Goal: Task Accomplishment & Management: Use online tool/utility

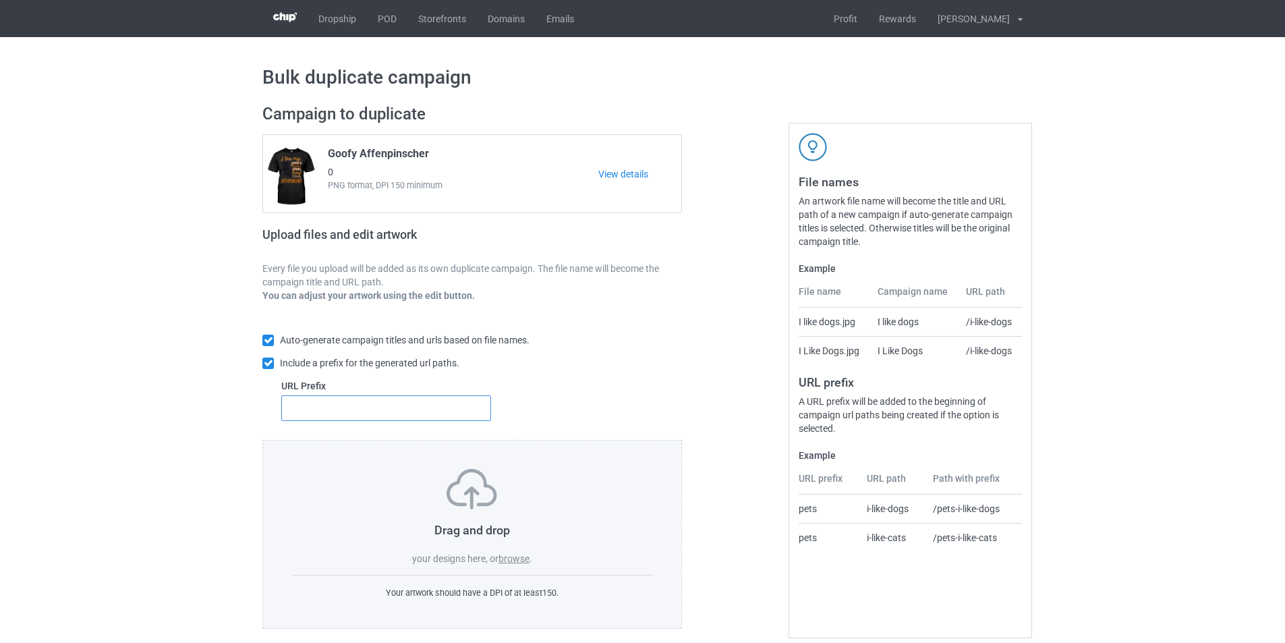
click at [394, 418] on input "text" at bounding box center [386, 408] width 210 height 26
type input "dt-"
click at [517, 558] on label "browse" at bounding box center [513, 558] width 31 height 11
click at [0, 0] on input "browse" at bounding box center [0, 0] width 0 height 0
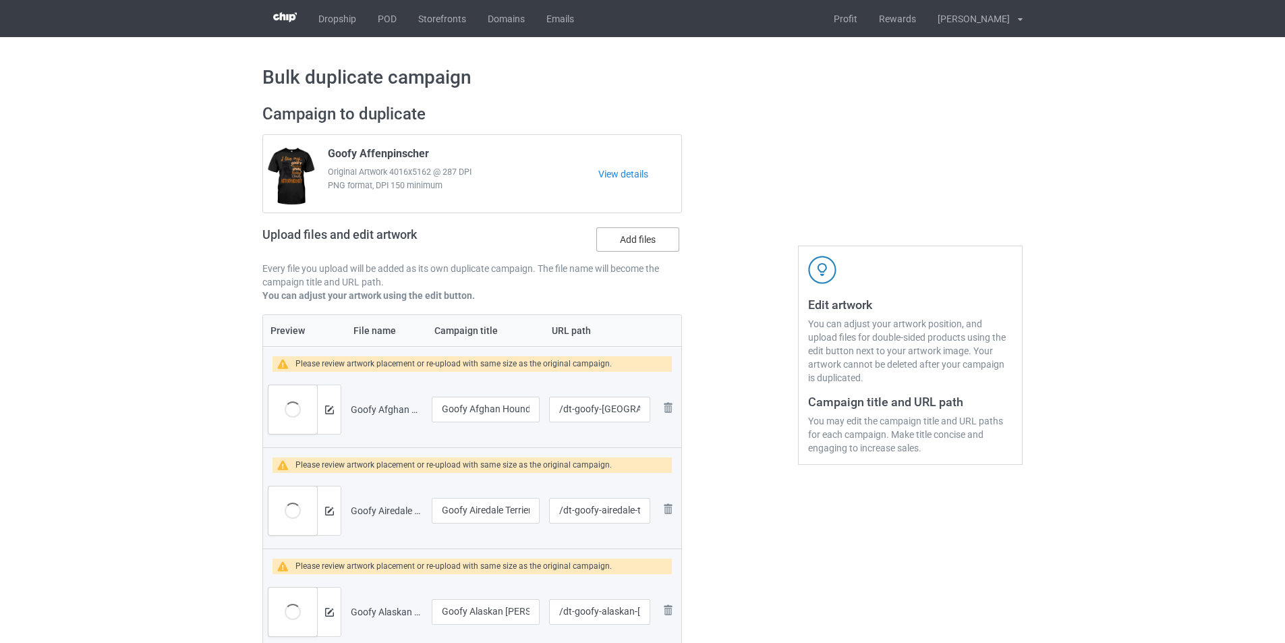
click at [641, 235] on label "Add files" at bounding box center [637, 239] width 83 height 24
click at [0, 0] on input "Add files" at bounding box center [0, 0] width 0 height 0
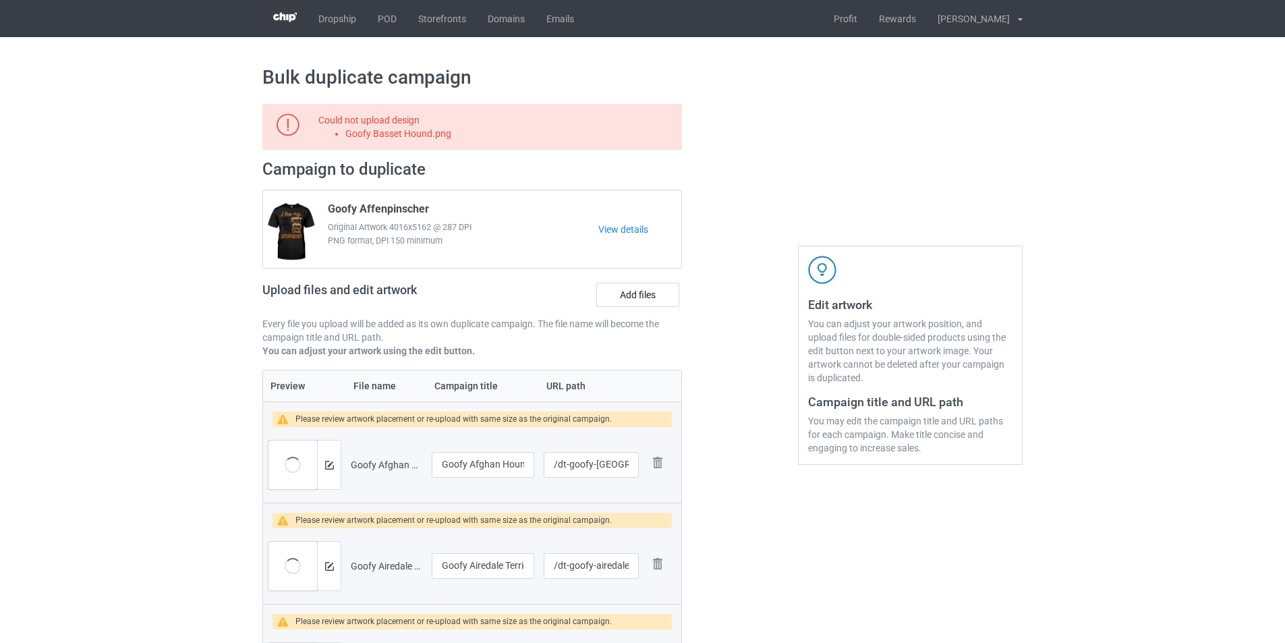
click at [422, 133] on li "Goofy Basset Hound.png" at bounding box center [511, 133] width 332 height 13
copy li "Goofy Basset Hound.png"
click at [650, 293] on label "Add files" at bounding box center [637, 295] width 83 height 24
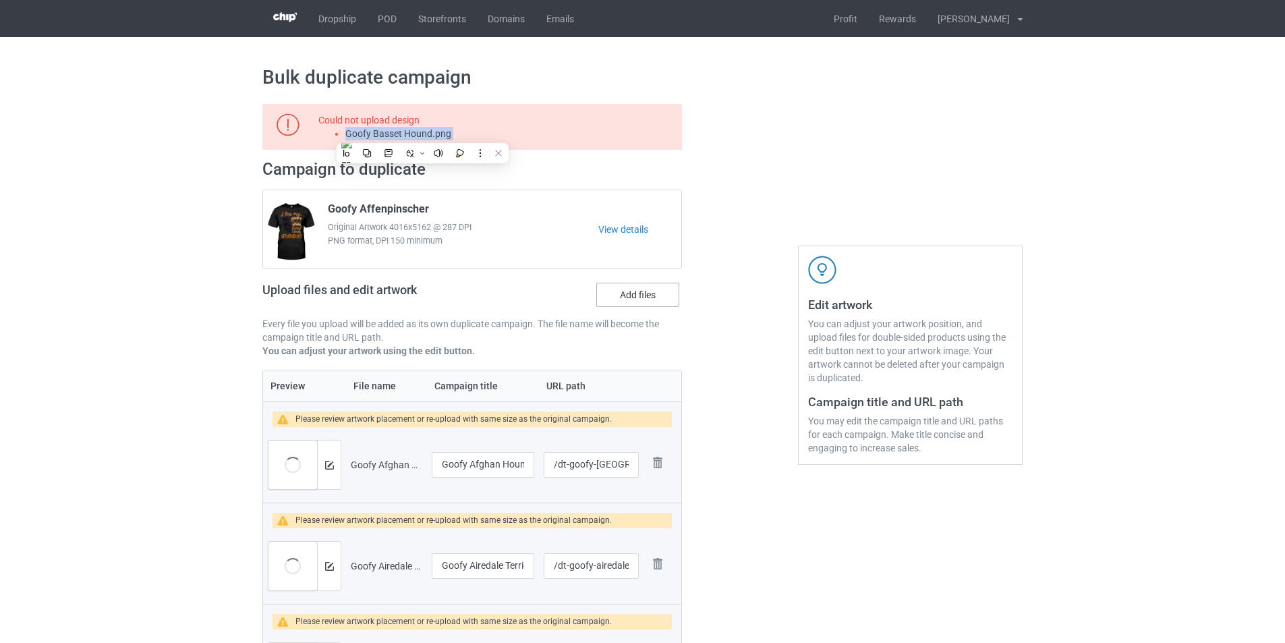
click at [0, 0] on input "Add files" at bounding box center [0, 0] width 0 height 0
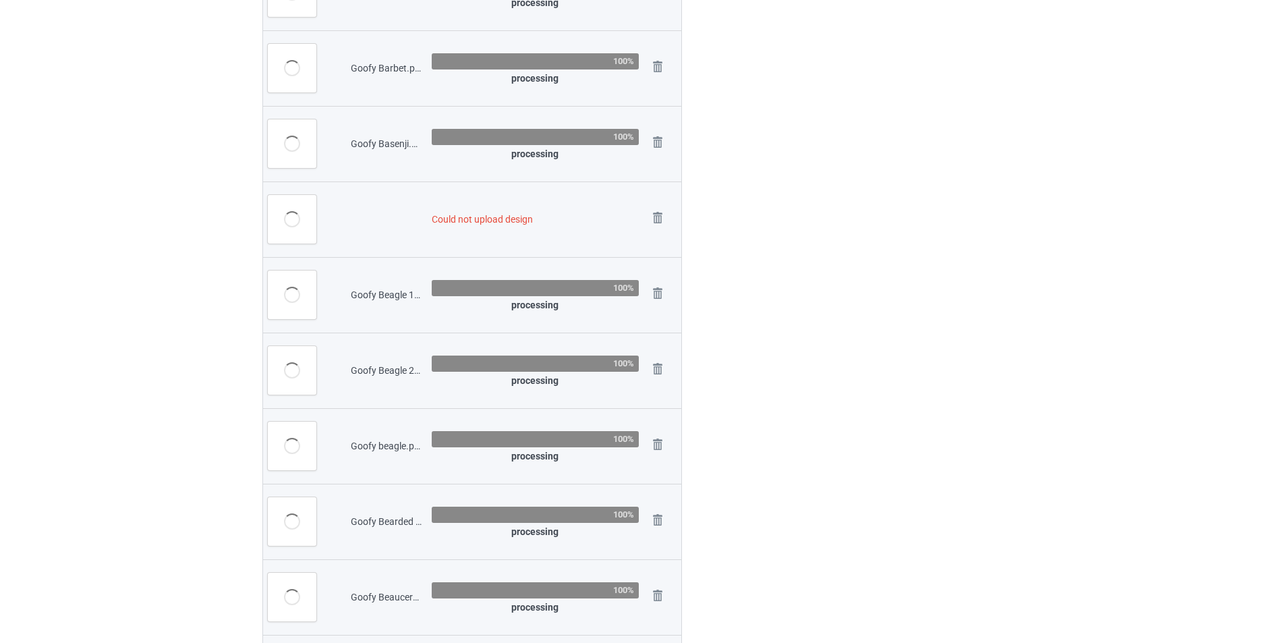
scroll to position [2374, 0]
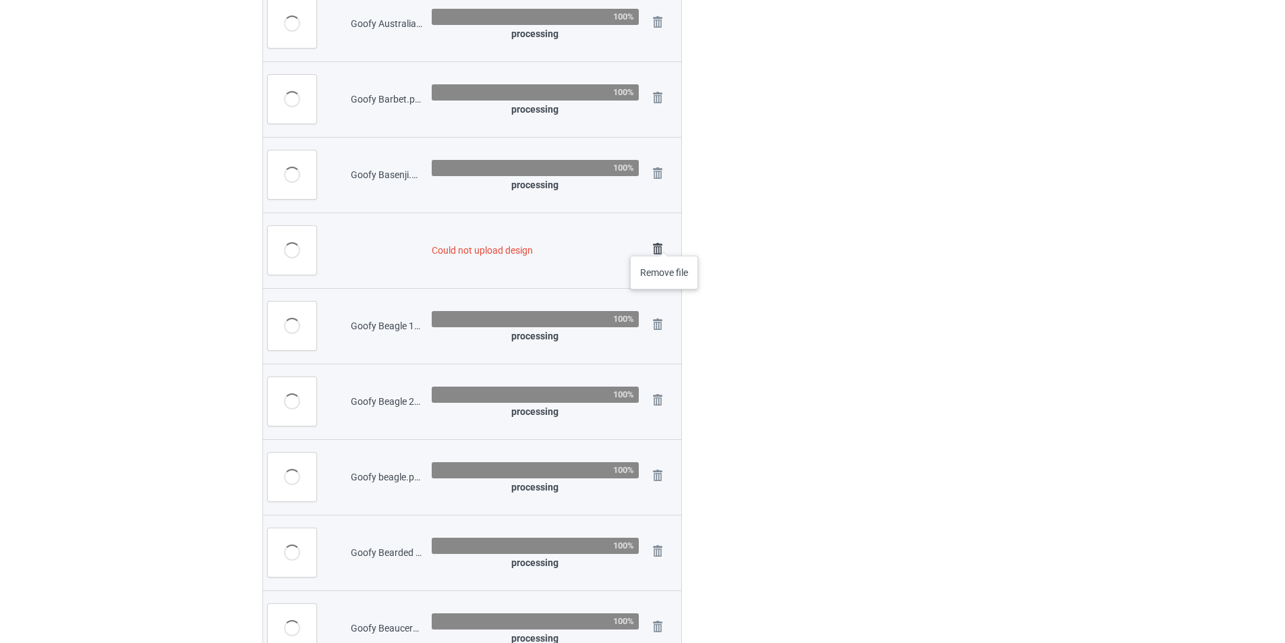
click at [664, 242] on img at bounding box center [657, 248] width 19 height 19
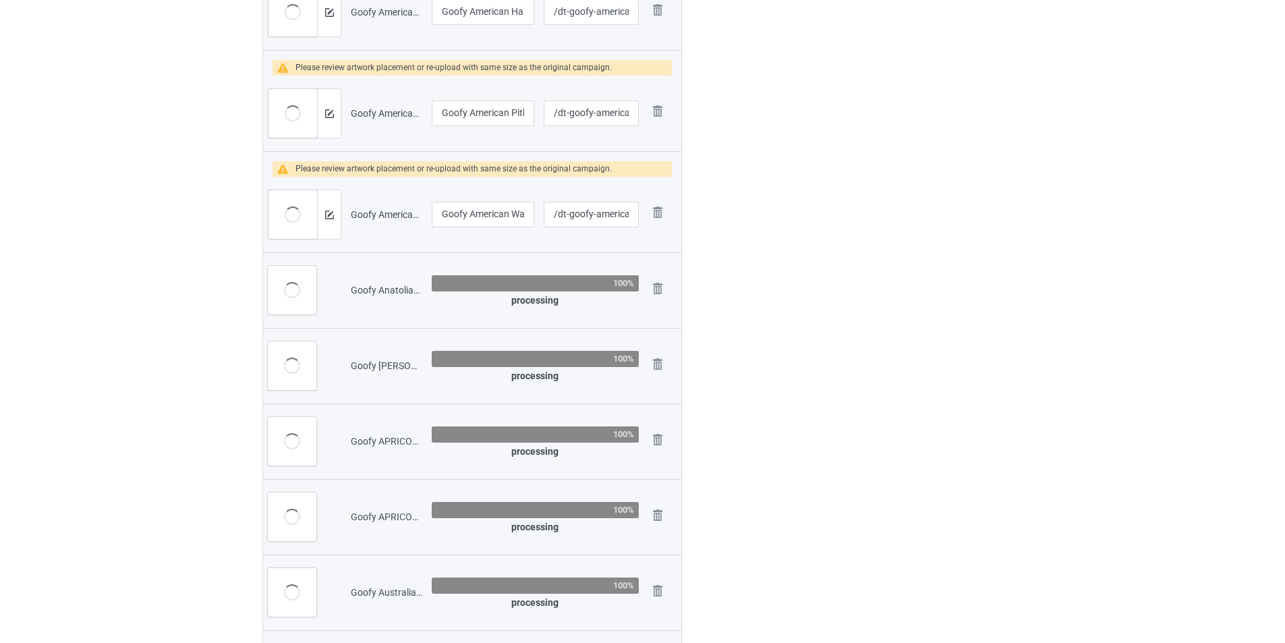
scroll to position [1754, 0]
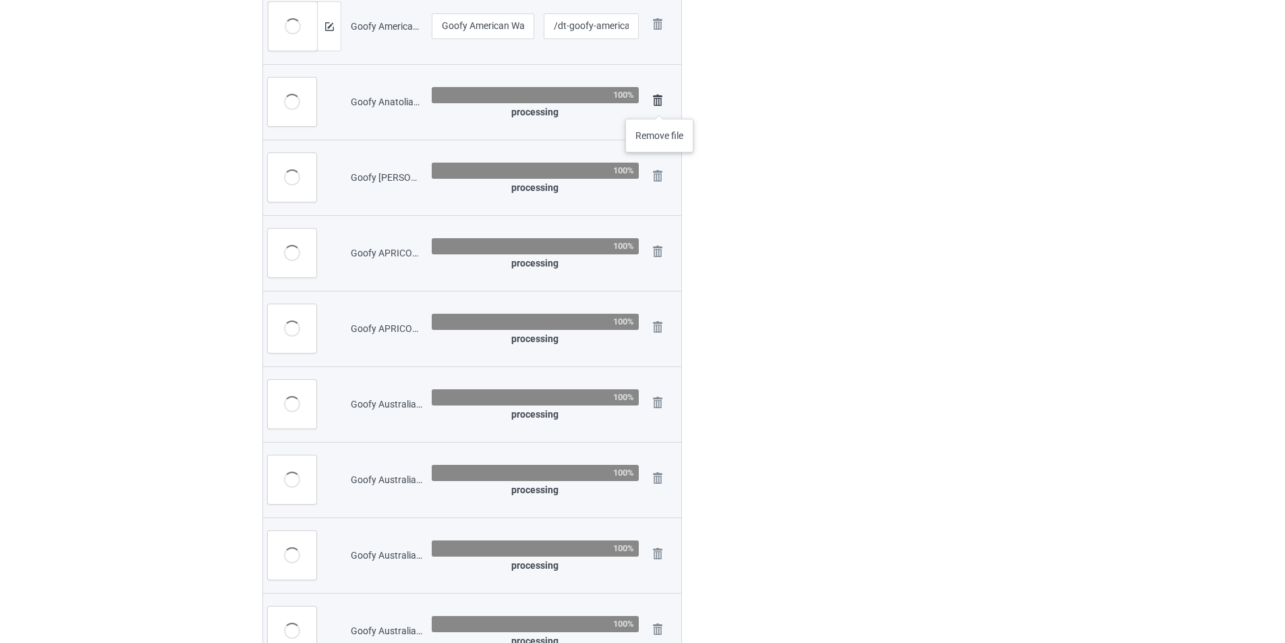
click at [660, 105] on img at bounding box center [657, 100] width 19 height 19
click at [0, 0] on img at bounding box center [0, 0] width 0 height 0
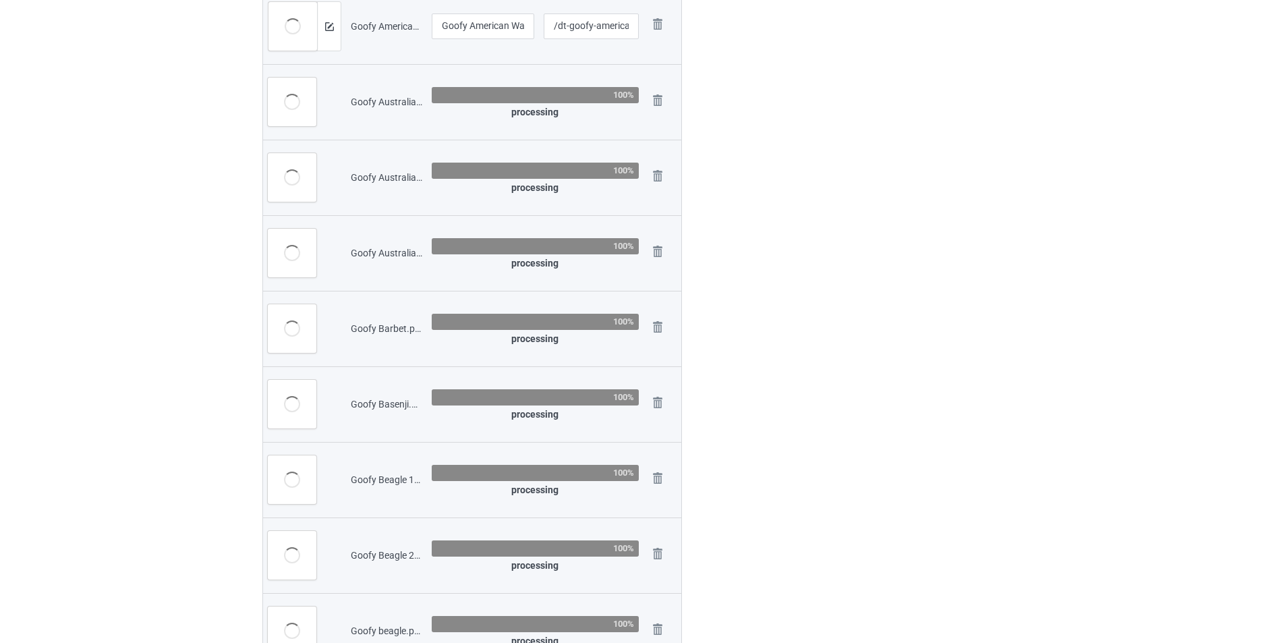
click at [0, 0] on img at bounding box center [0, 0] width 0 height 0
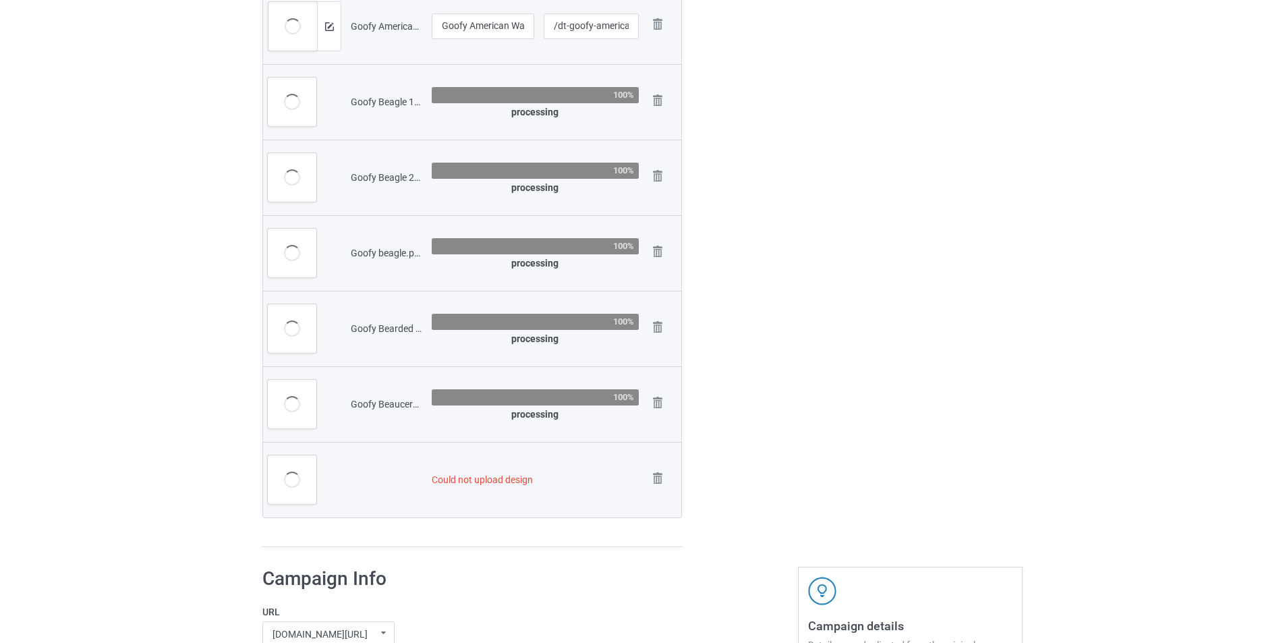
click at [0, 0] on img at bounding box center [0, 0] width 0 height 0
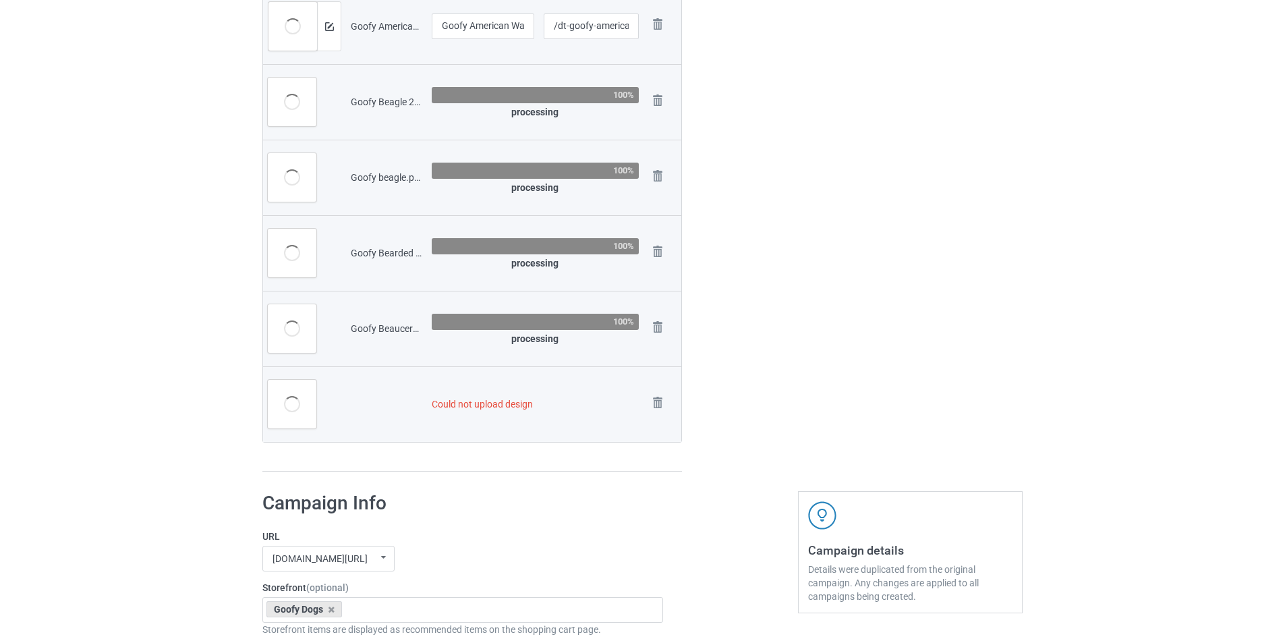
click at [0, 0] on img at bounding box center [0, 0] width 0 height 0
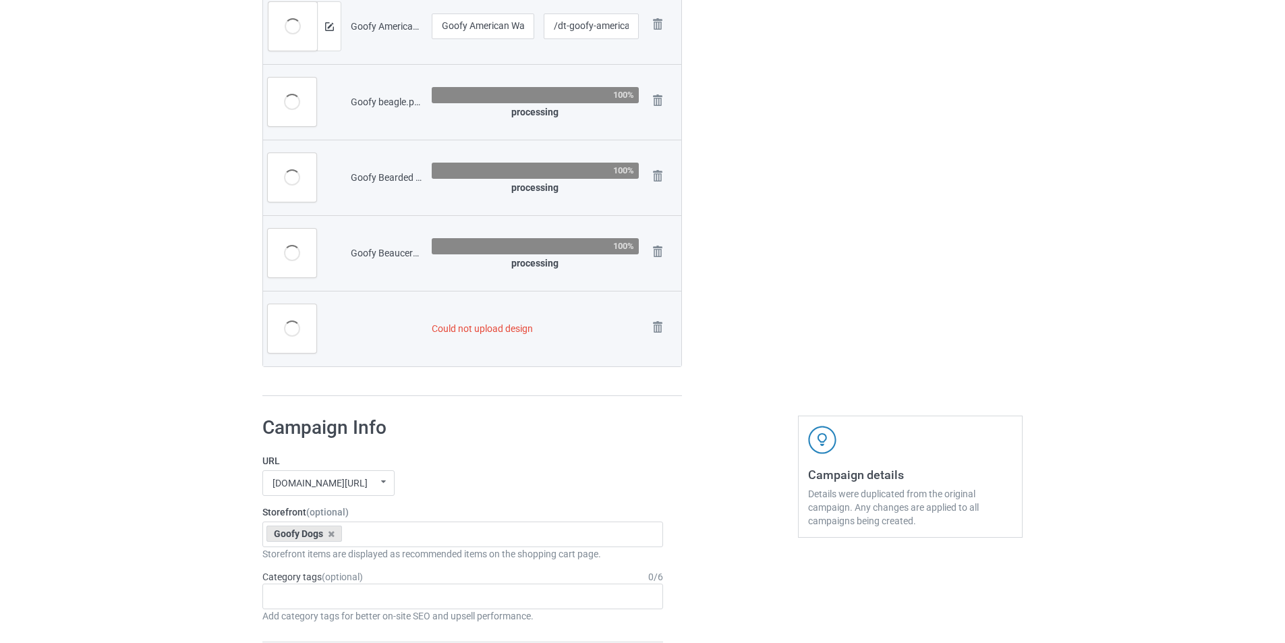
click at [0, 0] on img at bounding box center [0, 0] width 0 height 0
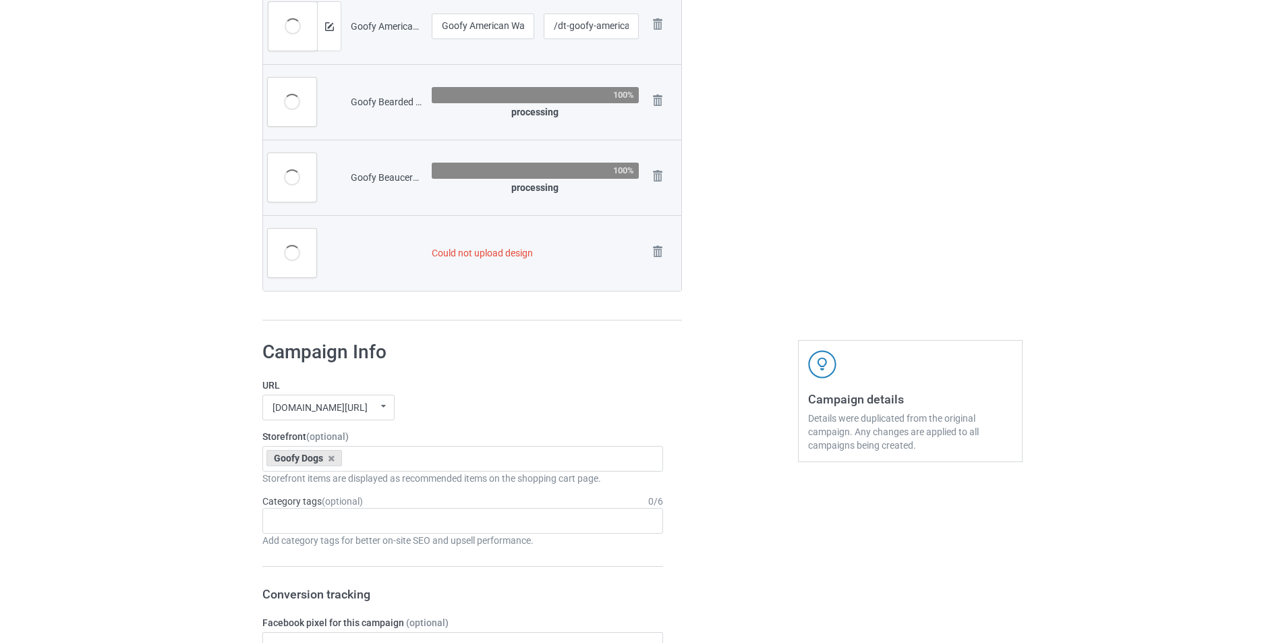
click at [0, 0] on img at bounding box center [0, 0] width 0 height 0
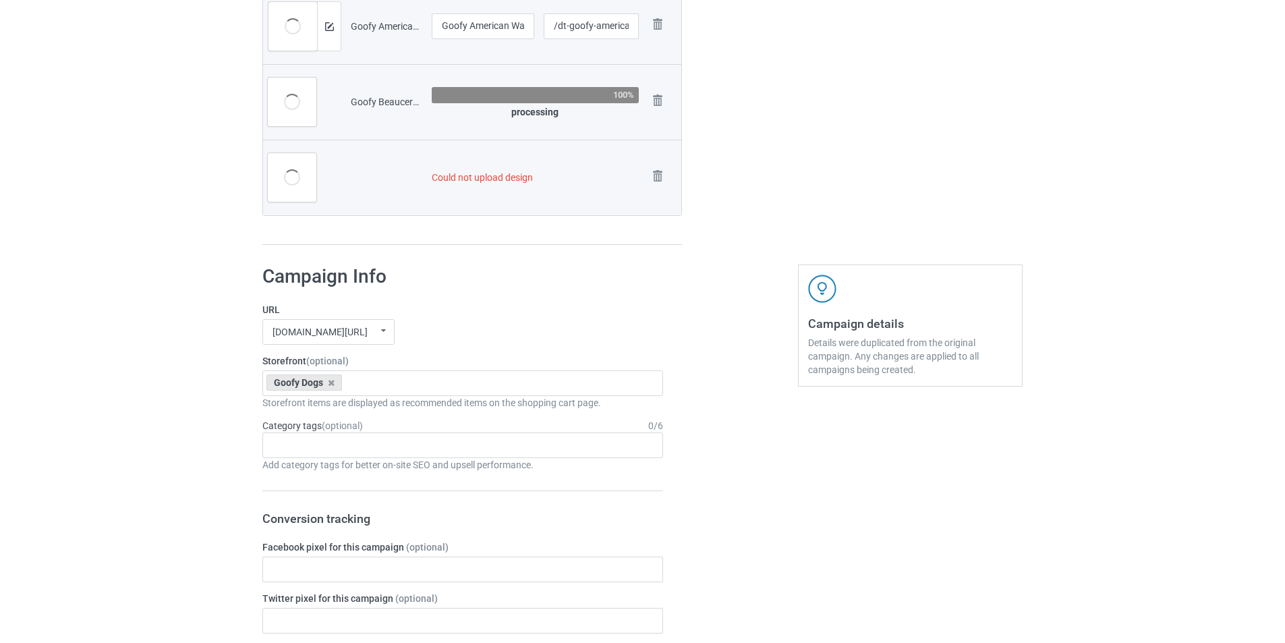
click at [0, 0] on img at bounding box center [0, 0] width 0 height 0
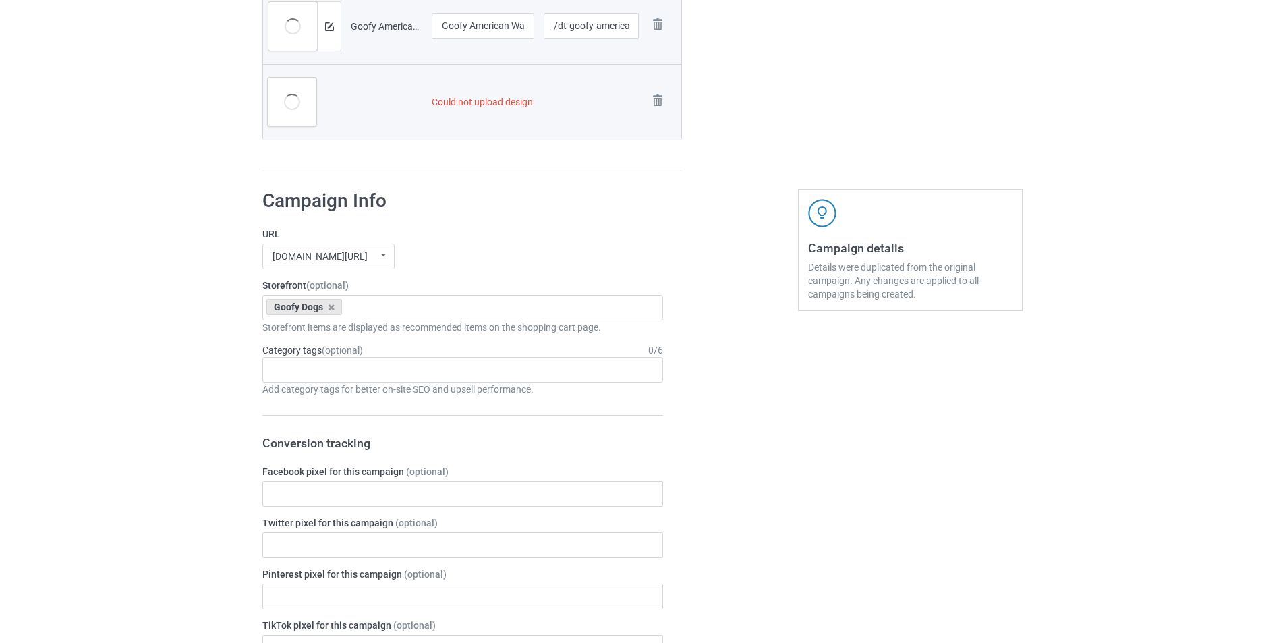
click at [0, 0] on img at bounding box center [0, 0] width 0 height 0
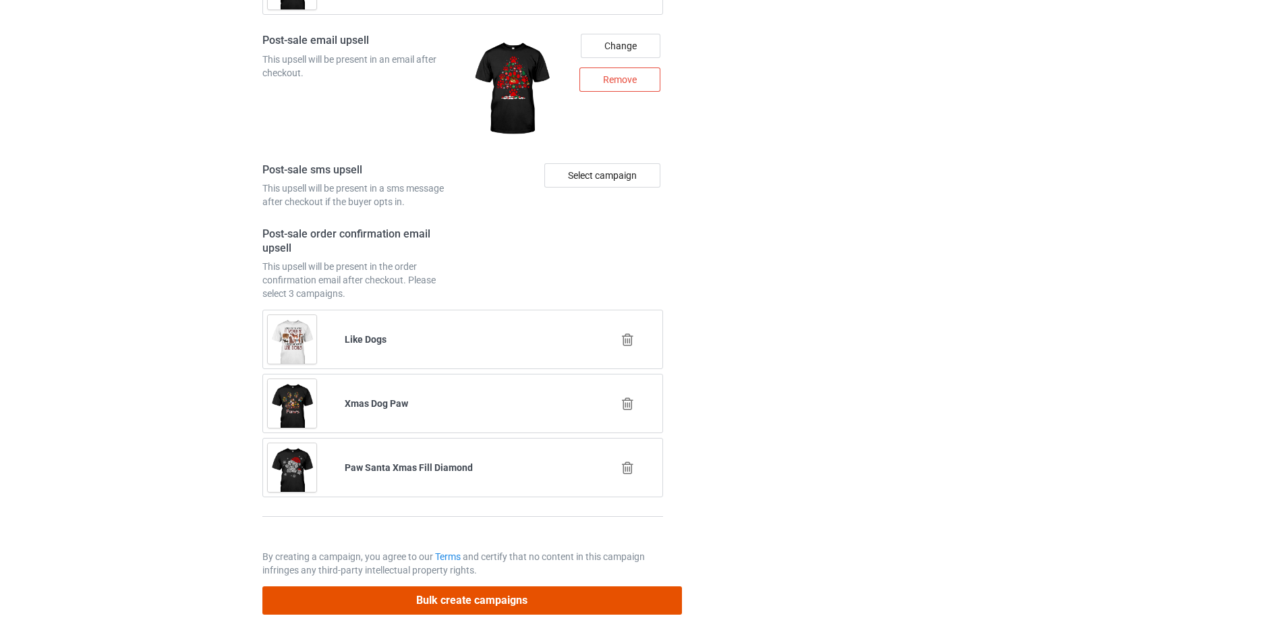
click at [511, 596] on button "Bulk create campaigns" at bounding box center [472, 600] width 420 height 28
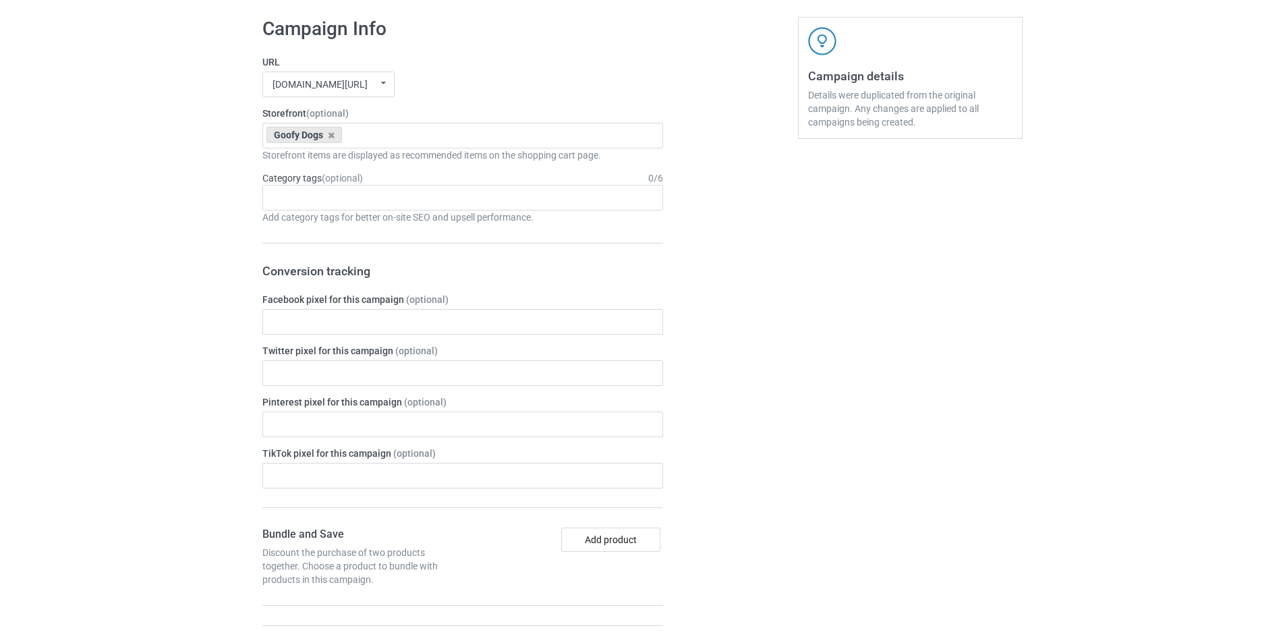
scroll to position [2195, 0]
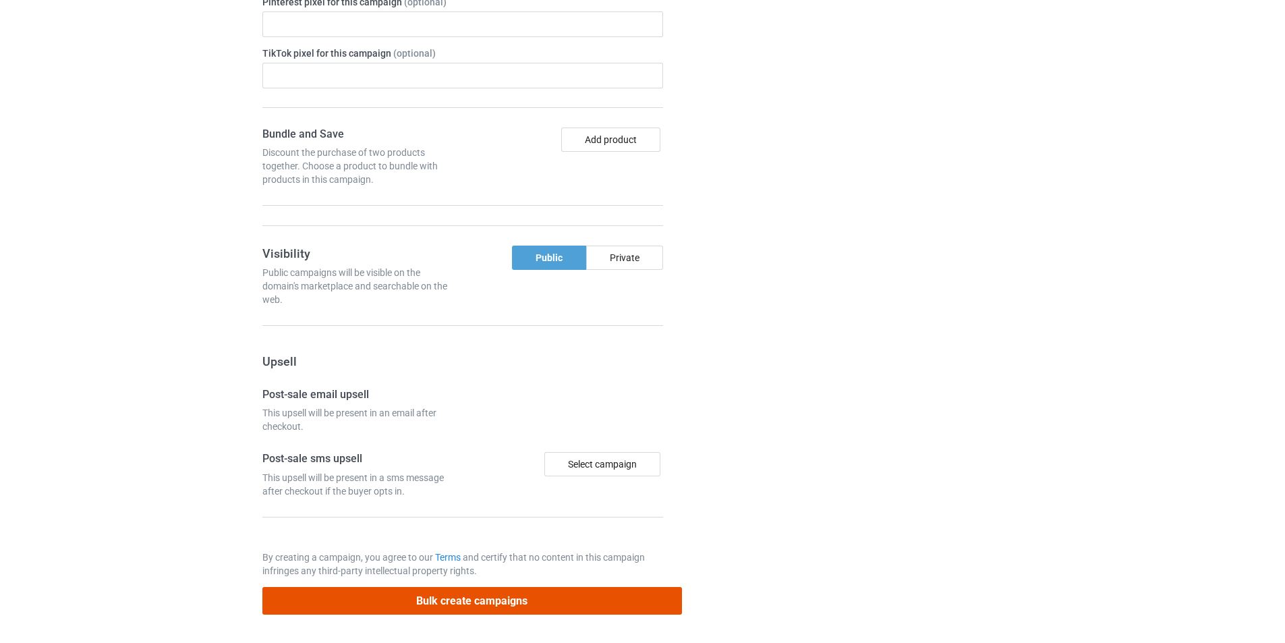
click at [518, 592] on button "Bulk create campaigns" at bounding box center [472, 601] width 420 height 28
click at [488, 602] on button "Bulk create campaigns" at bounding box center [472, 601] width 420 height 28
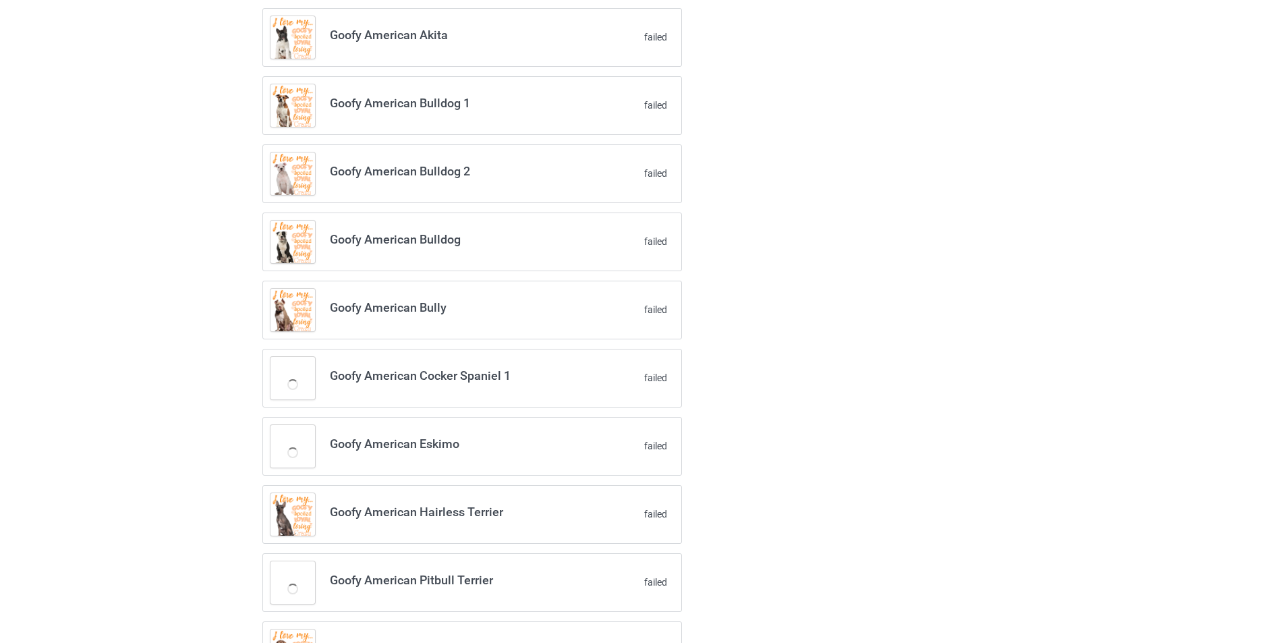
scroll to position [865, 0]
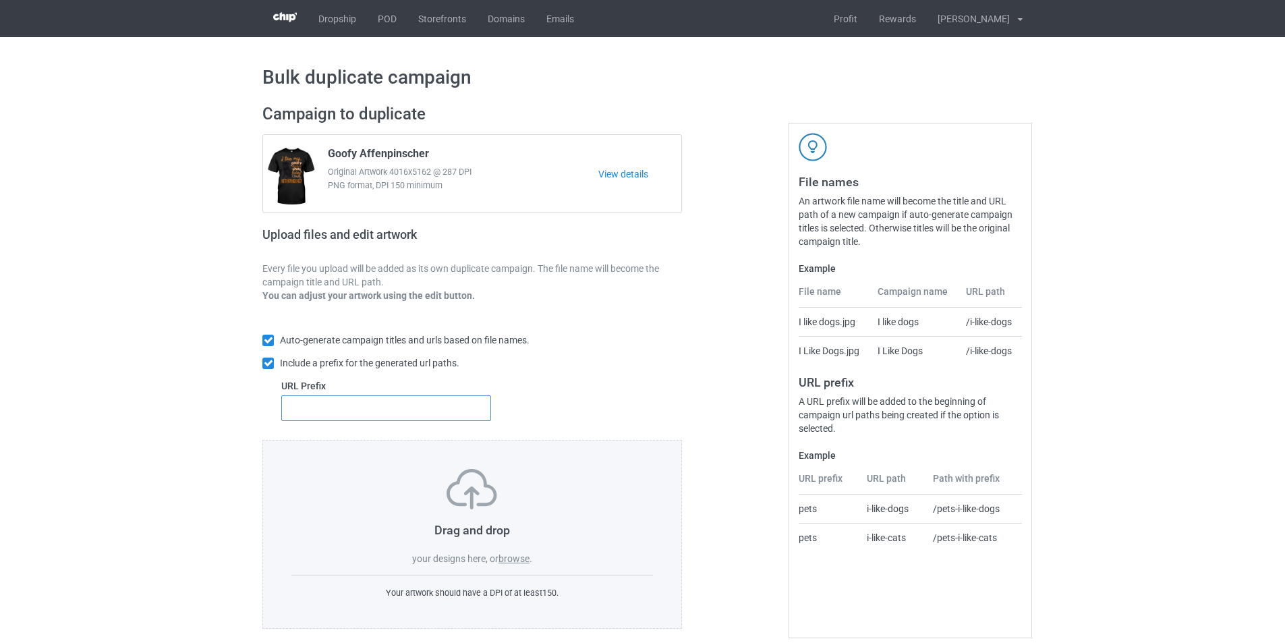
click at [447, 418] on input "text" at bounding box center [386, 408] width 210 height 26
type input "dt"
click at [515, 556] on label "browse" at bounding box center [513, 558] width 31 height 11
click at [0, 0] on input "browse" at bounding box center [0, 0] width 0 height 0
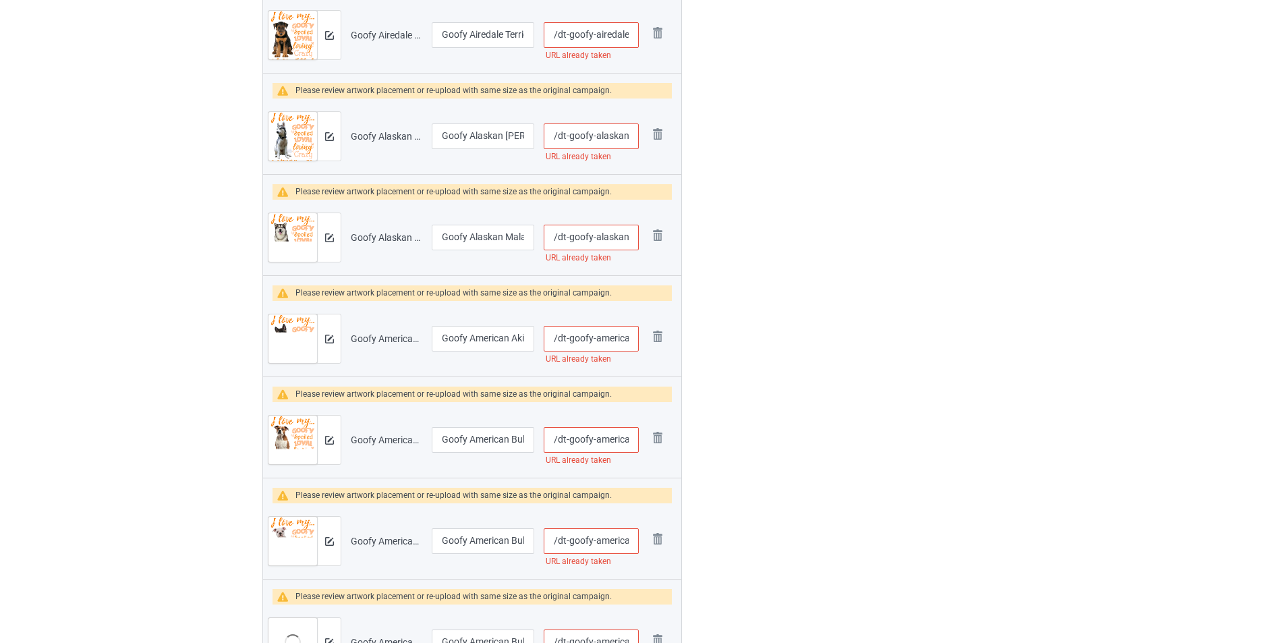
scroll to position [270, 0]
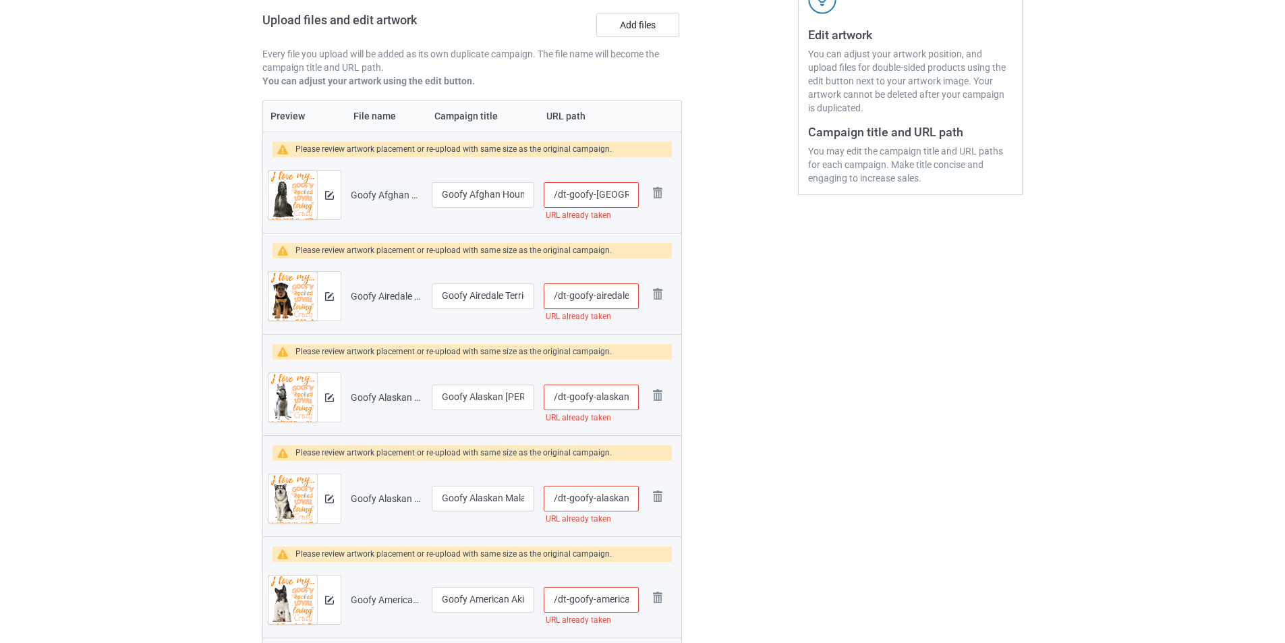
click at [558, 187] on input "/dt-goofy-[GEOGRAPHIC_DATA]-hound" at bounding box center [591, 195] width 95 height 26
type input "/1dt-goofy-afghan-hound"
click at [556, 295] on input "/dt-goofy-airedale-terrier" at bounding box center [591, 296] width 95 height 26
type input "/1dt-goofy-airedale-terrier"
click at [558, 401] on input "/dt-goofy-alaskan-[PERSON_NAME]-kai" at bounding box center [591, 397] width 95 height 26
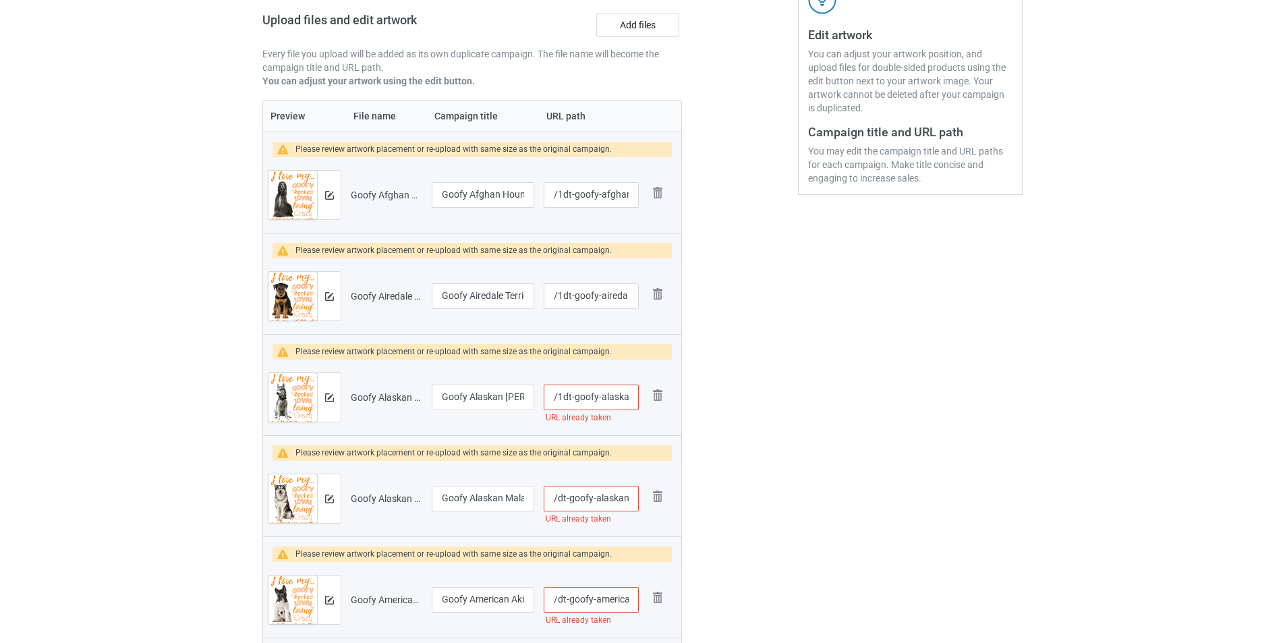
type input "/1dt-goofy-alaskan-[PERSON_NAME]-kai"
click at [558, 496] on input "/dt-goofy-alaskan-malamute" at bounding box center [591, 499] width 95 height 26
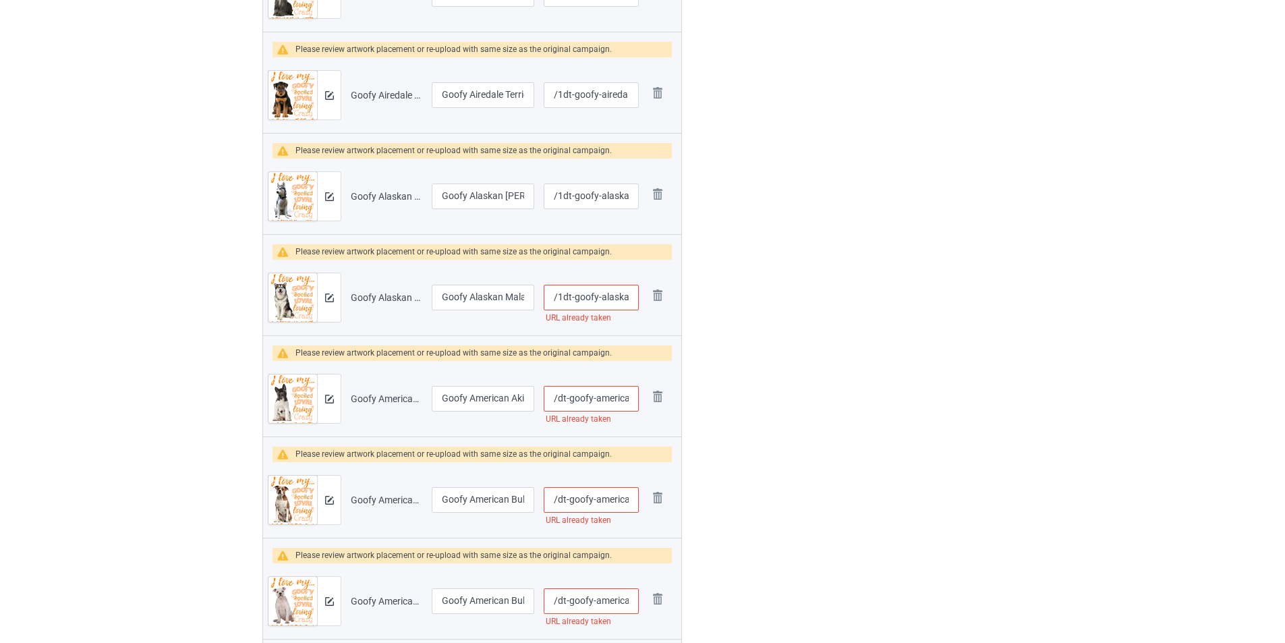
scroll to position [472, 0]
type input "/1dt-goofy-alaskan-malamute"
click at [558, 397] on input "/dt-goofy-american-akita" at bounding box center [591, 397] width 95 height 26
type input "/1dt-goofy-american-akita"
click at [558, 498] on input "/dt-goofy-american-bulldog-1" at bounding box center [591, 499] width 95 height 26
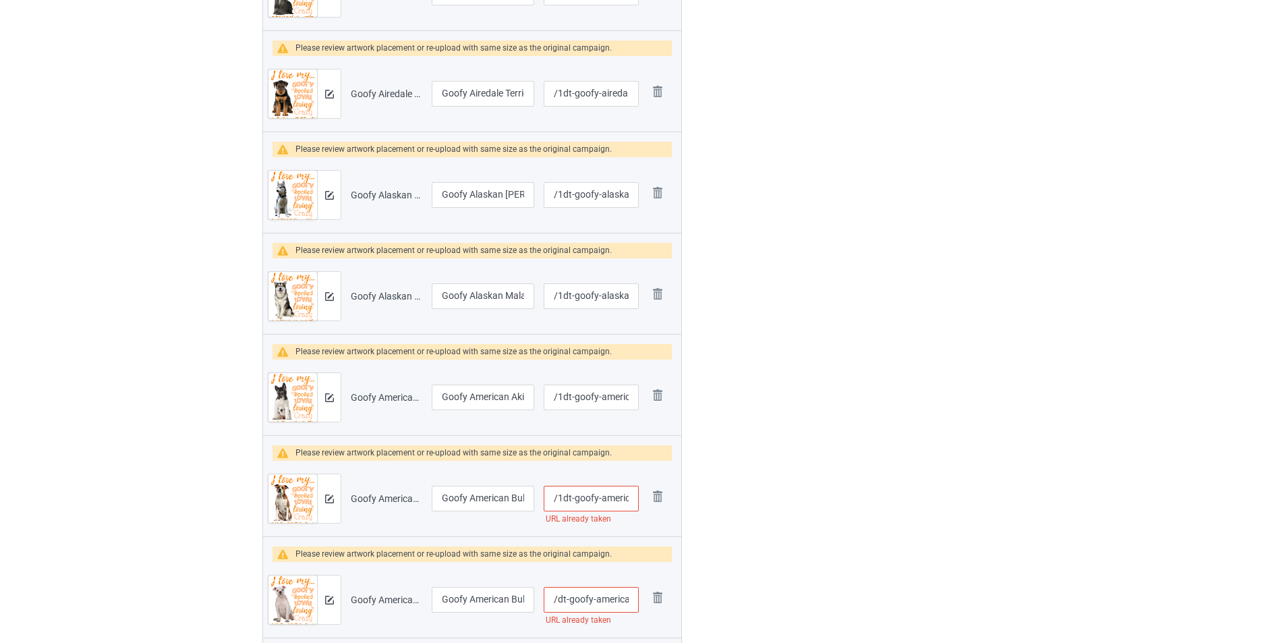
type input "/1dt-goofy-american-bulldog-1"
click at [559, 596] on input "/dt-goofy-american-bulldog-2" at bounding box center [591, 600] width 95 height 26
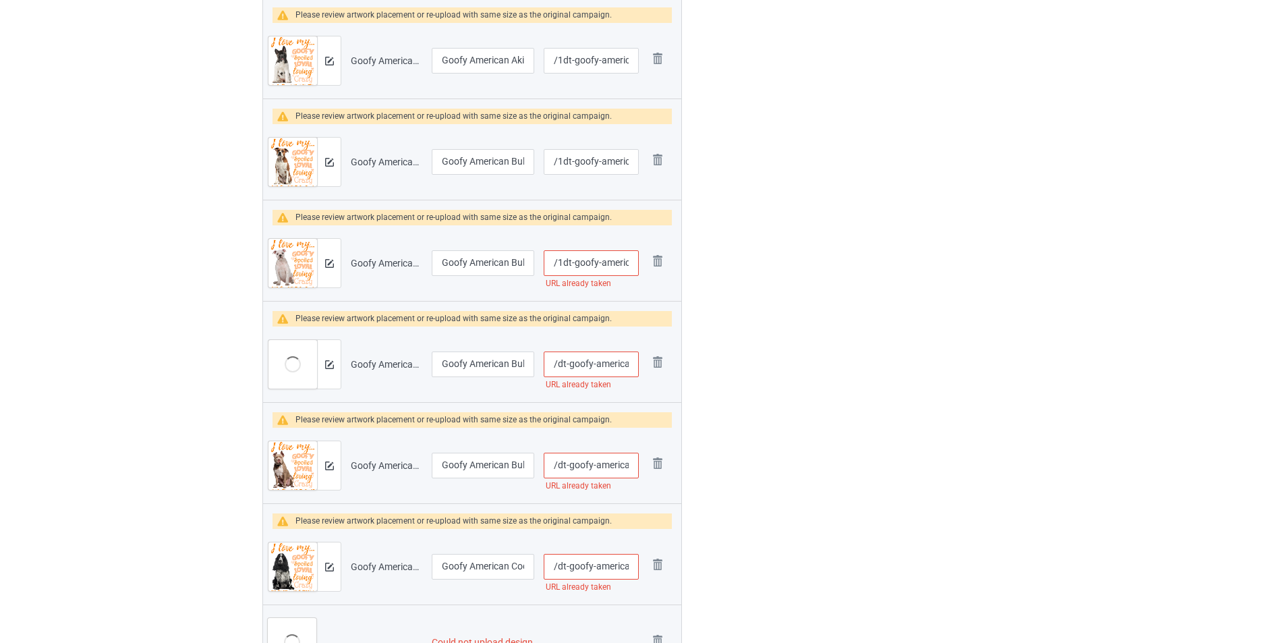
scroll to position [809, 0]
type input "/1dt-goofy-american-bulldog-2"
click at [555, 362] on input "/dt-goofy-american-bulldog" at bounding box center [591, 364] width 95 height 26
click at [559, 364] on input "/dt-goofy-american-bulldog" at bounding box center [591, 364] width 95 height 26
type input "/1dt-goofy-american-bulldog"
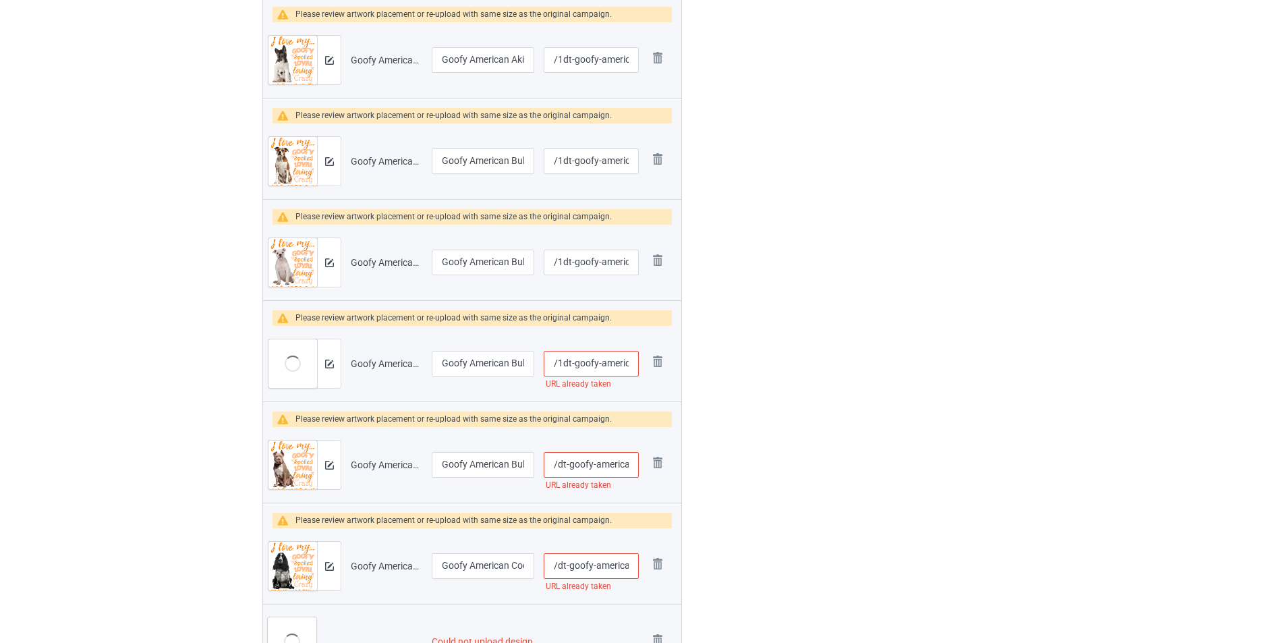
click at [556, 464] on input "/dt-goofy-american-bully" at bounding box center [591, 465] width 95 height 26
type input "/1dt-goofy-american-bully"
click at [560, 565] on input "/dt-goofy-american-cocker-spaniel-1" at bounding box center [591, 566] width 95 height 26
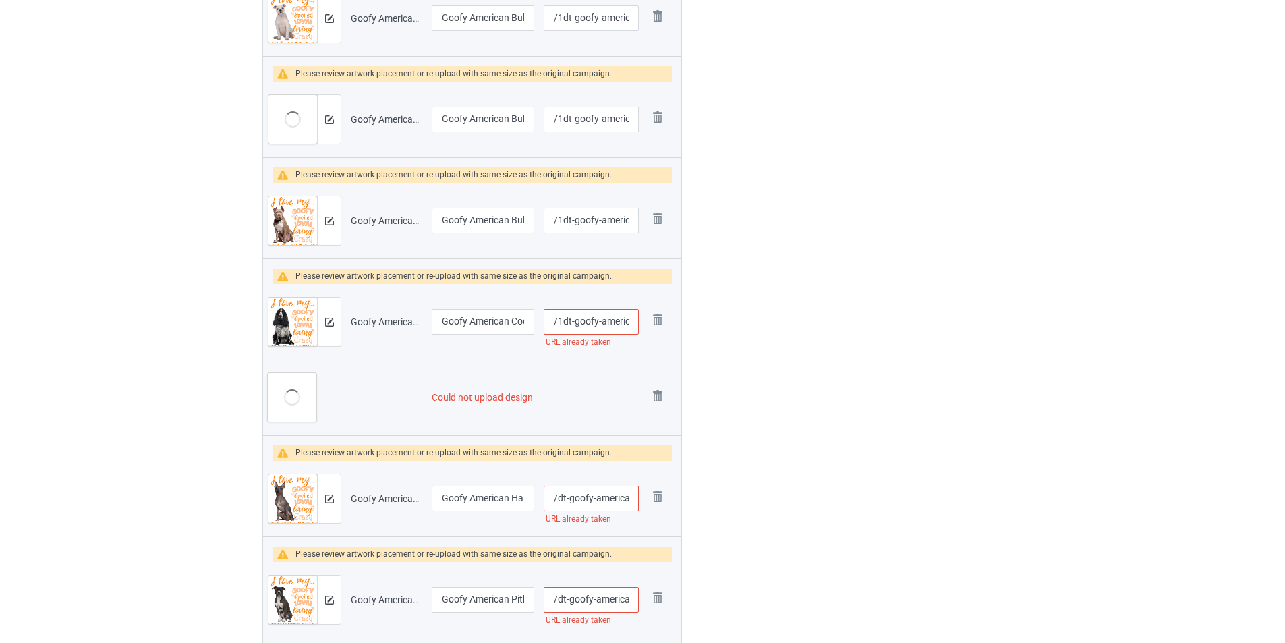
scroll to position [1079, 0]
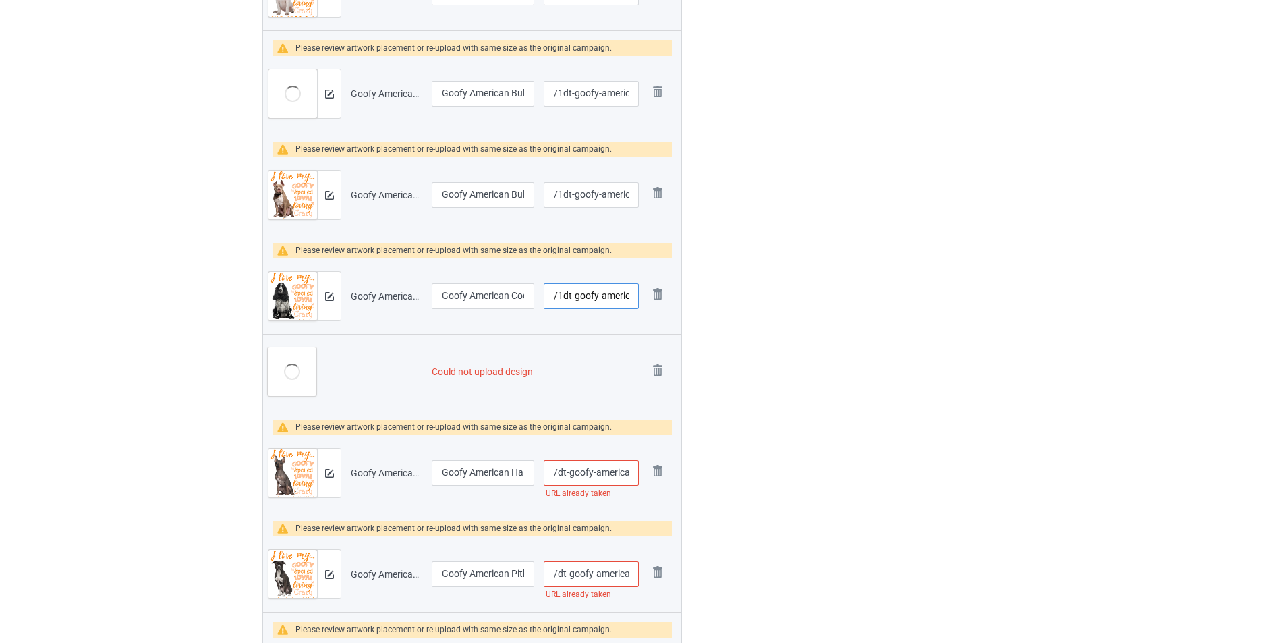
type input "/1dt-goofy-american-cocker-spaniel-1"
click at [556, 474] on input "/dt-goofy-american-hairless-terrier" at bounding box center [591, 473] width 95 height 26
type input "/1dt-goofy-american-hairless-terrier"
click at [555, 579] on input "/dt-goofy-american-pitbull-terrier" at bounding box center [591, 574] width 95 height 26
click at [556, 572] on input "/dt-goofy-american-pitbull-terrier" at bounding box center [591, 574] width 95 height 26
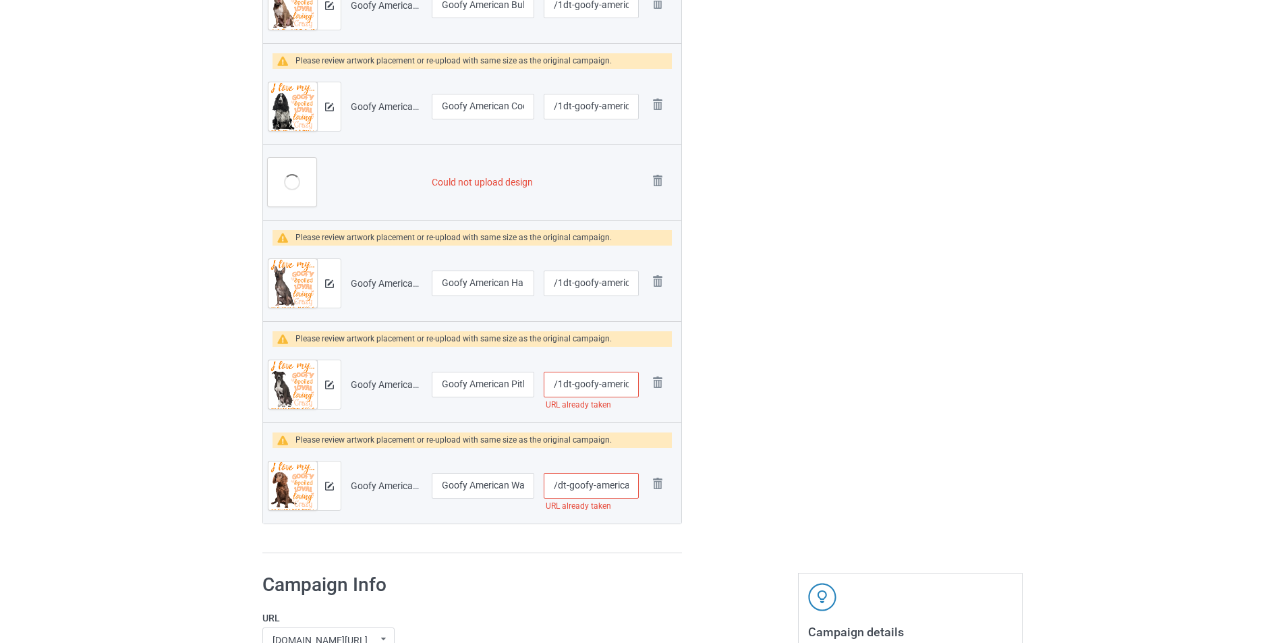
scroll to position [1281, 0]
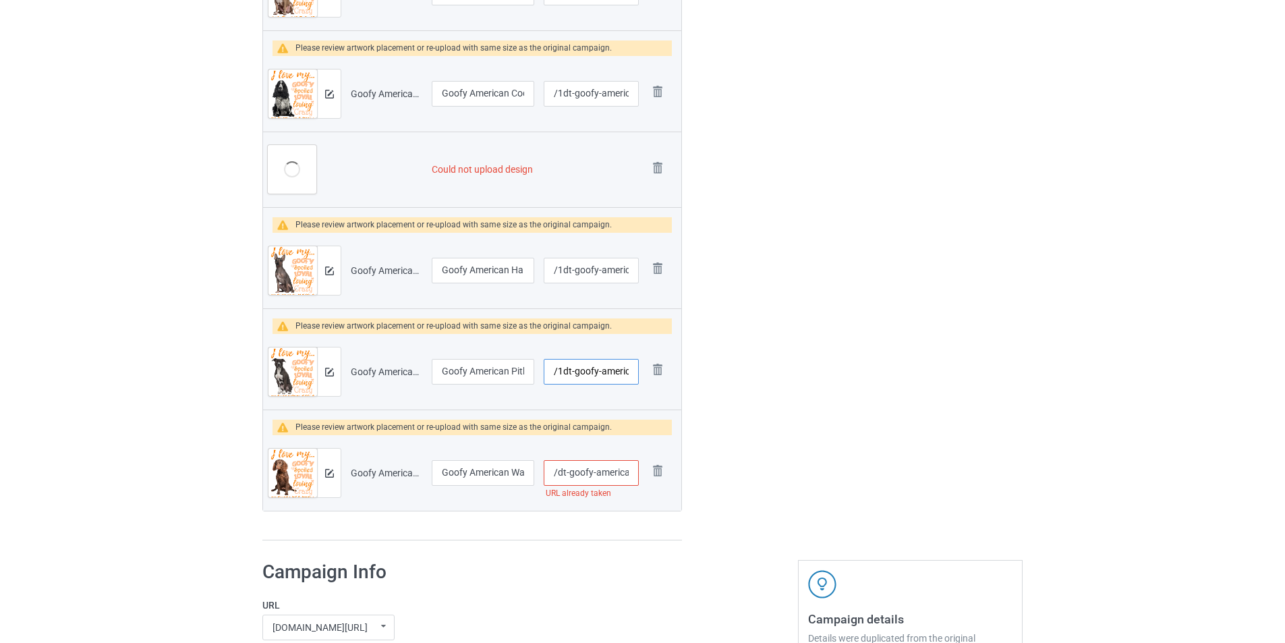
type input "/1dt-goofy-american-pitbull-terrier"
click at [556, 476] on input "/dt-goofy-american-water-spaniel" at bounding box center [591, 473] width 95 height 26
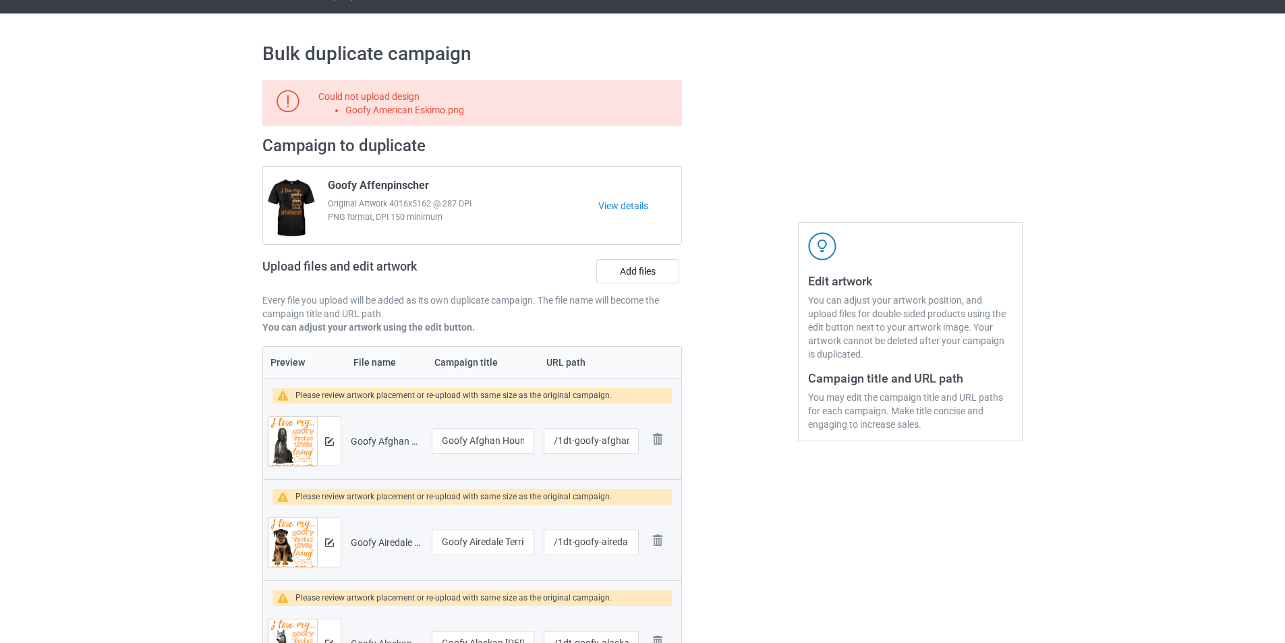
scroll to position [0, 0]
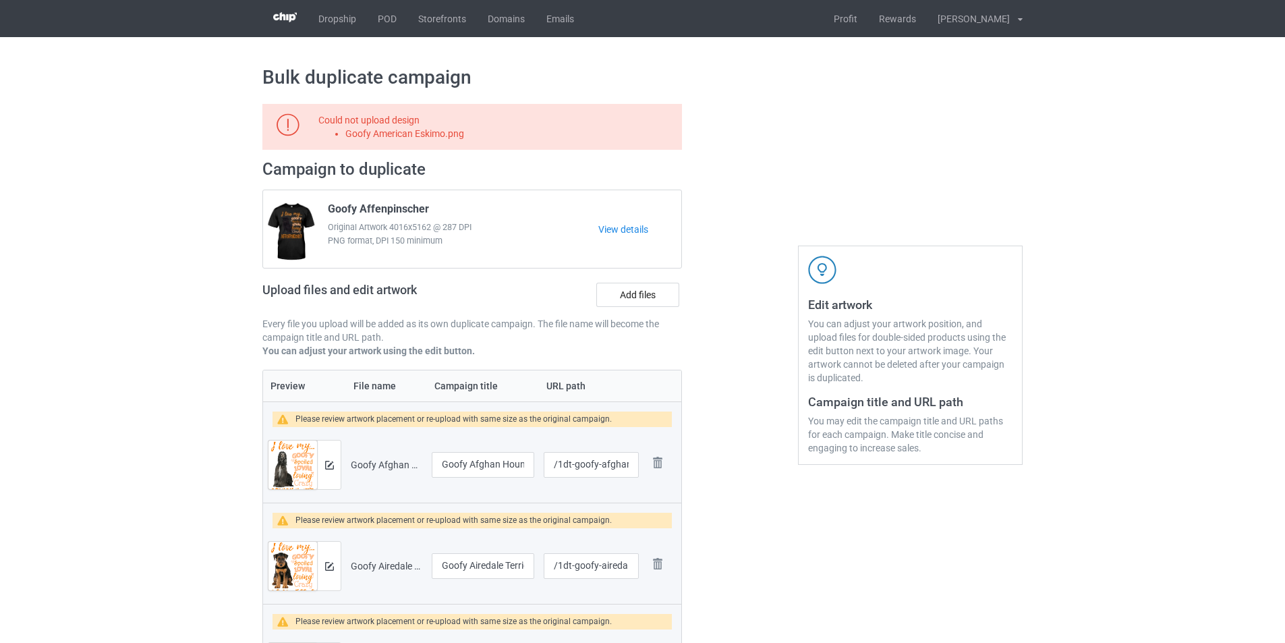
type input "/1dt-goofy-american-water-spaniel"
click at [442, 134] on li "Goofy American Eskimo.png" at bounding box center [511, 133] width 332 height 13
copy li "Goofy American Eskimo.png"
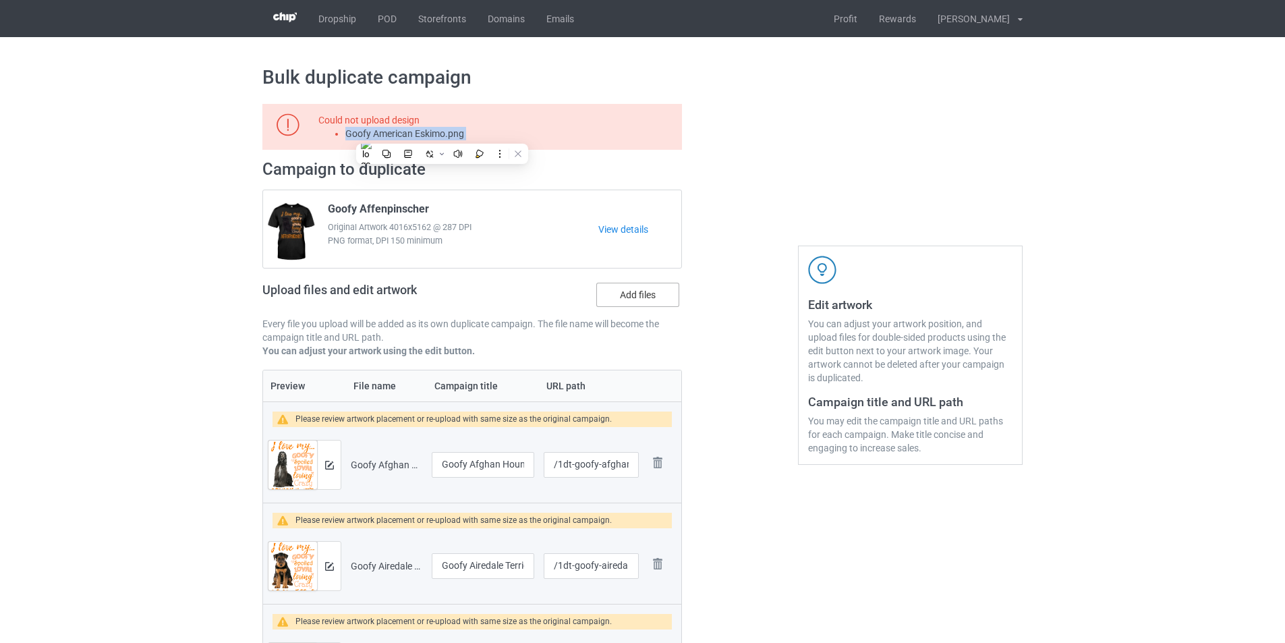
click at [627, 294] on label "Add files" at bounding box center [637, 295] width 83 height 24
click at [0, 0] on input "Add files" at bounding box center [0, 0] width 0 height 0
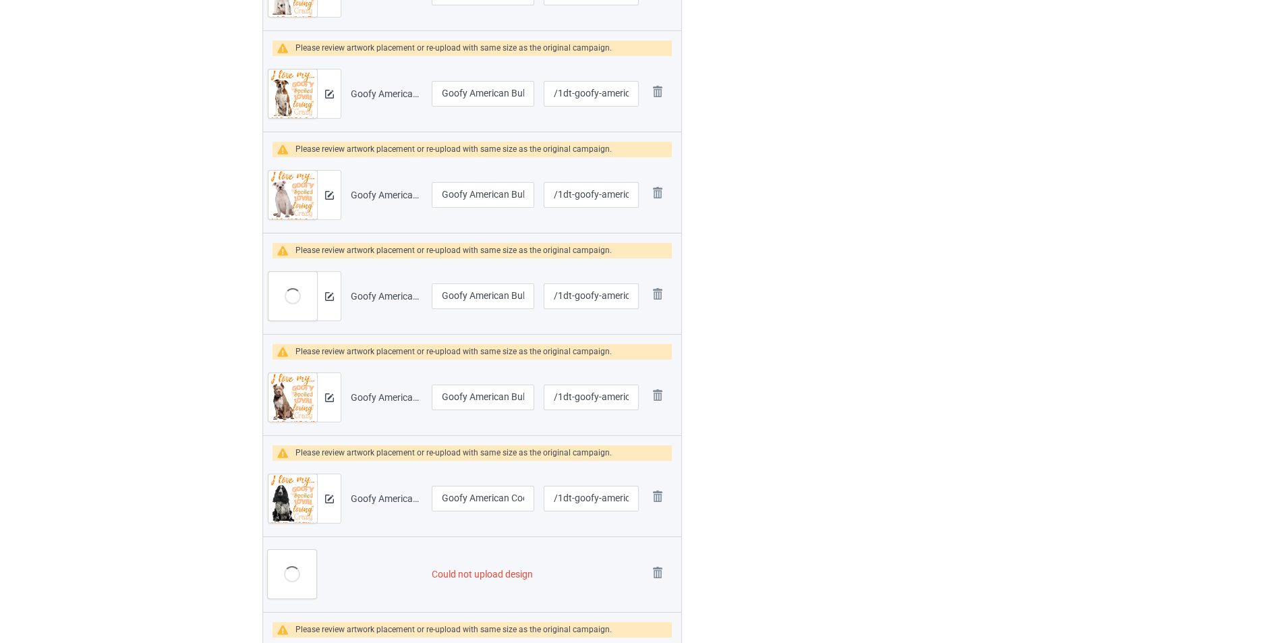
scroll to position [1012, 0]
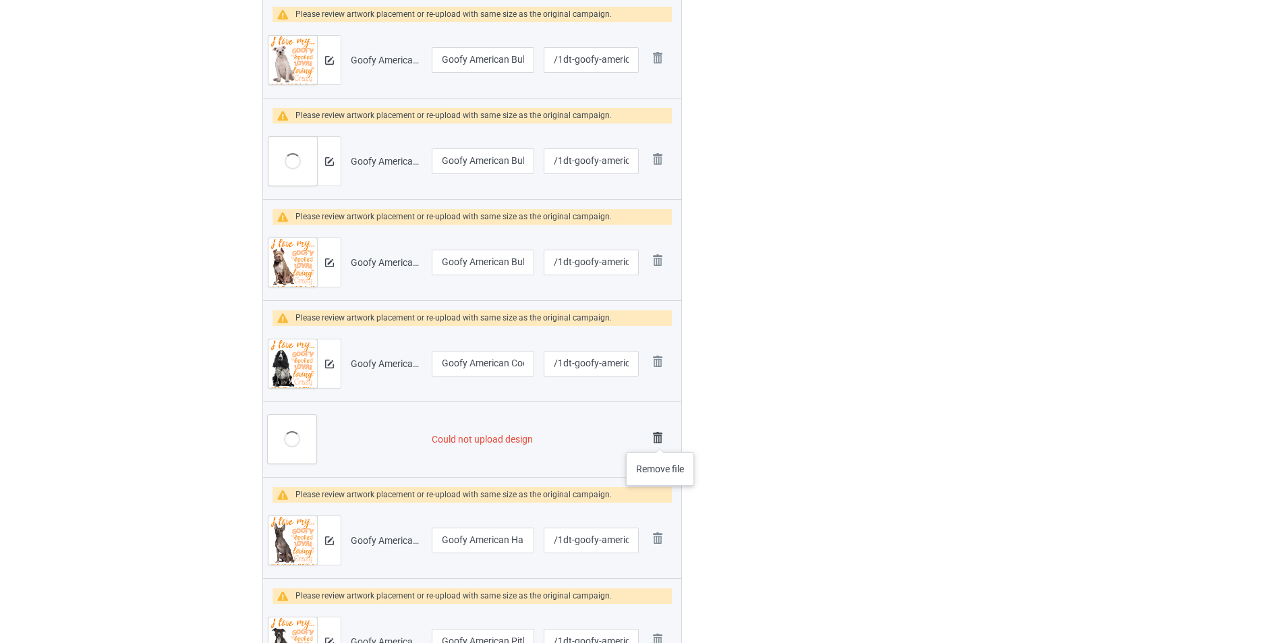
click at [660, 438] on img at bounding box center [657, 437] width 19 height 19
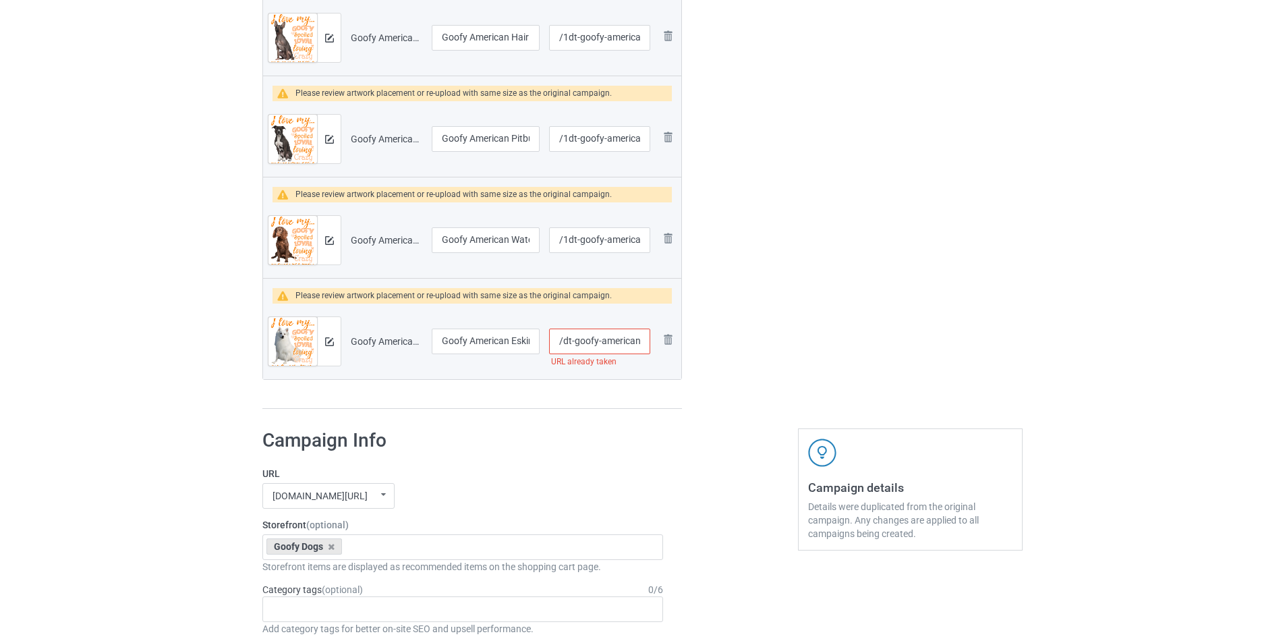
scroll to position [1429, 0]
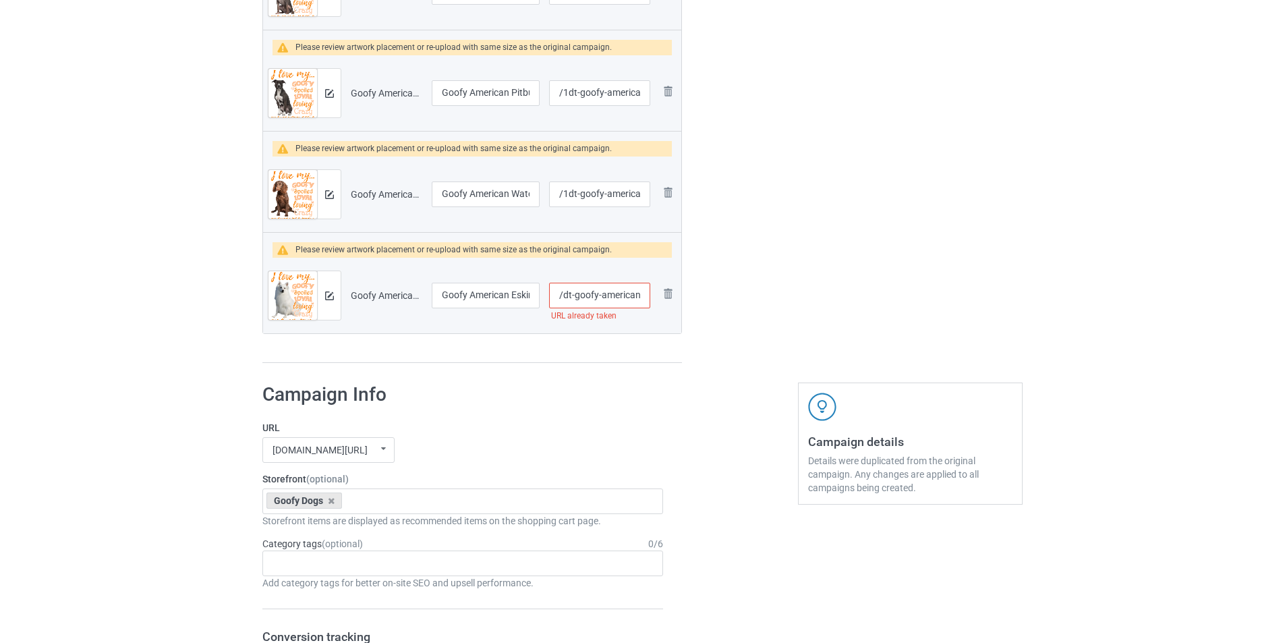
click at [562, 299] on input "/dt-goofy-american-eskimo" at bounding box center [599, 296] width 101 height 26
type input "/1dt-goofy-american-eskimo"
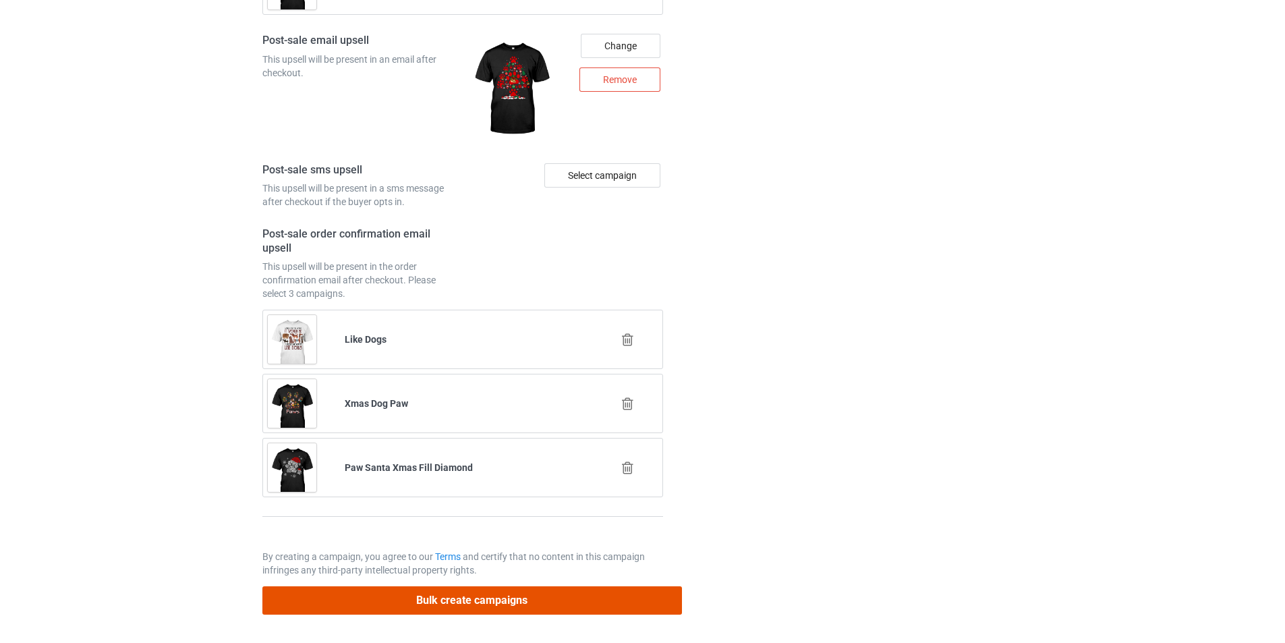
click at [584, 591] on button "Bulk create campaigns" at bounding box center [472, 600] width 420 height 28
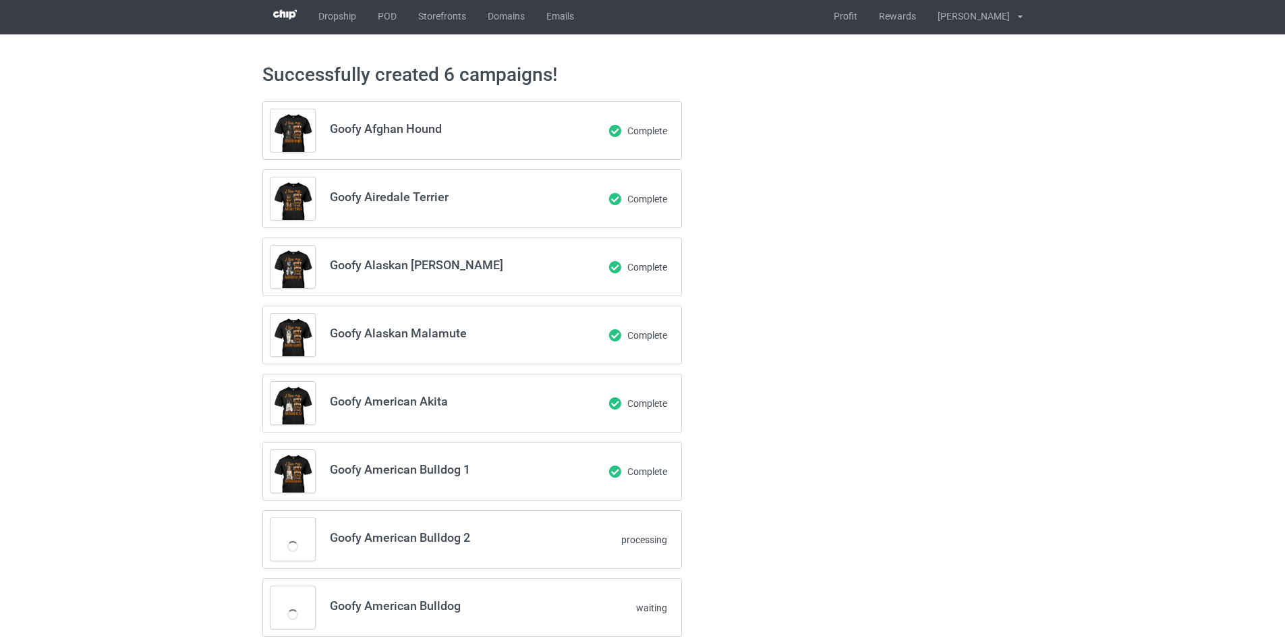
scroll to position [0, 0]
